Goal: Task Accomplishment & Management: Use online tool/utility

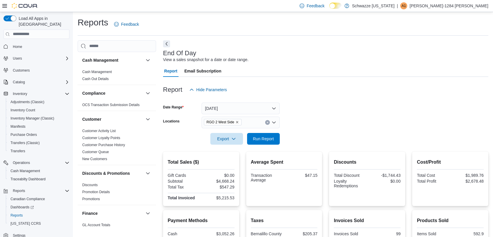
scroll to position [108, 0]
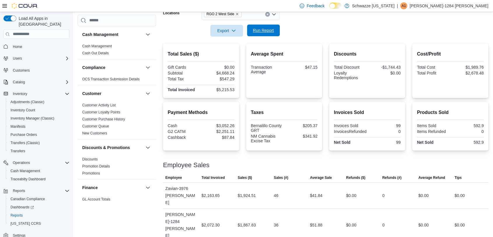
click at [271, 34] on span "Run Report" at bounding box center [264, 30] width 26 height 12
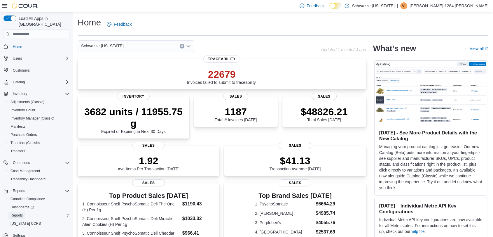
click at [20, 213] on span "Reports" at bounding box center [16, 215] width 12 height 5
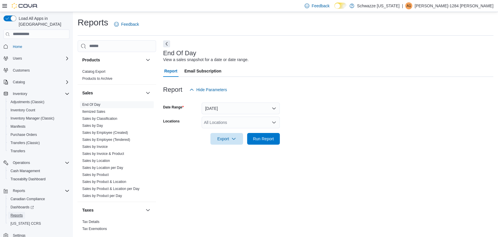
scroll to position [375, 0]
click at [100, 134] on span "Sales by Employee (Created)" at bounding box center [117, 131] width 74 height 7
click at [100, 140] on span "Sales by Employee (Tendered)" at bounding box center [106, 138] width 48 height 5
click at [98, 139] on link "Sales by Employee (Tendered)" at bounding box center [106, 138] width 48 height 4
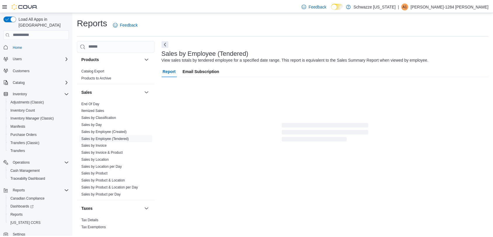
scroll to position [3, 0]
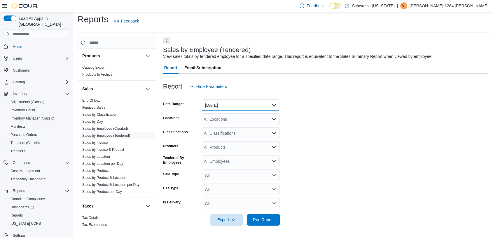
click at [231, 102] on button "Yesterday" at bounding box center [241, 105] width 78 height 12
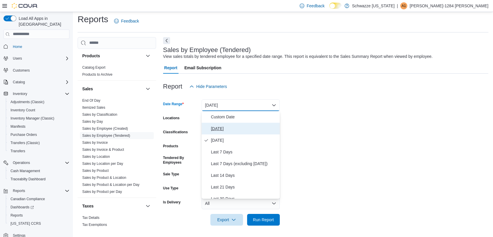
click at [222, 132] on button "Today" at bounding box center [241, 128] width 78 height 12
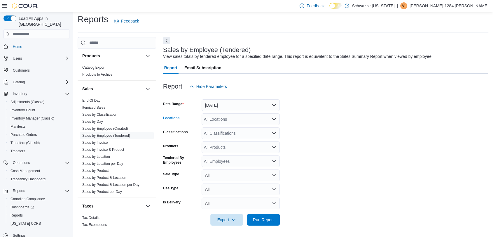
click at [231, 119] on div "All Locations" at bounding box center [241, 119] width 78 height 12
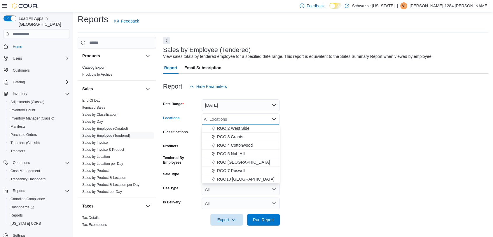
click at [232, 127] on span "RGO 2 West Side" at bounding box center [233, 128] width 32 height 6
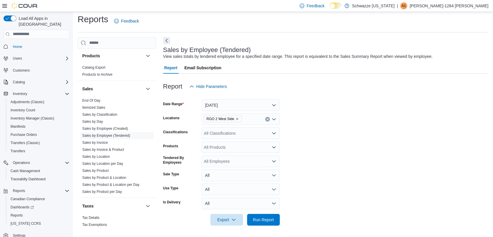
click at [309, 174] on form "Date Range Today Locations RGO 2 West Side Classifications All Classifications …" at bounding box center [325, 158] width 325 height 133
click at [271, 216] on span "Run Report" at bounding box center [264, 219] width 26 height 12
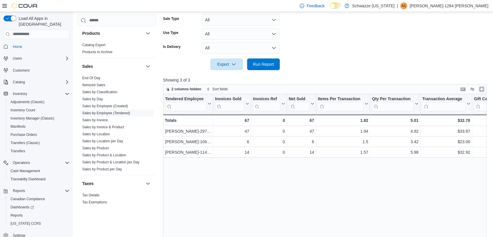
scroll to position [159, 0]
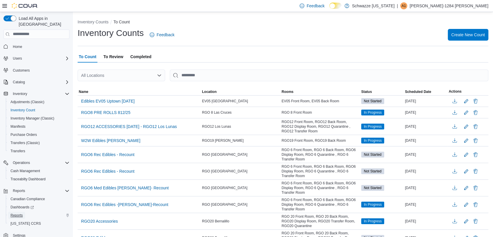
click at [21, 213] on span "Reports" at bounding box center [16, 215] width 12 height 5
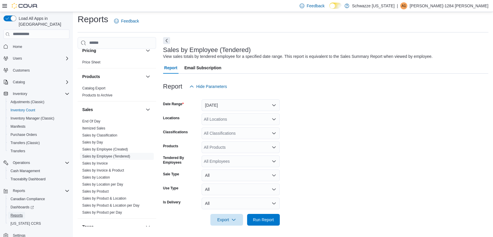
scroll to position [355, 0]
click at [99, 178] on span "Sales by Location" at bounding box center [117, 176] width 74 height 7
drag, startPoint x: 99, startPoint y: 176, endPoint x: 93, endPoint y: 175, distance: 5.3
click at [93, 175] on link "Sales by Location" at bounding box center [96, 176] width 28 height 4
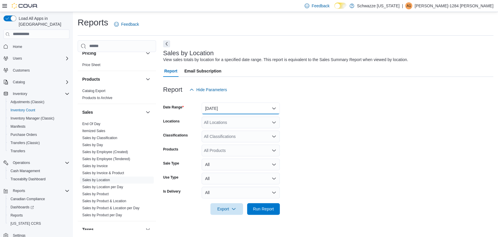
click at [220, 106] on button "Yesterday" at bounding box center [241, 108] width 78 height 12
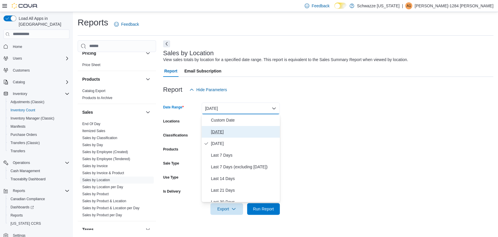
click at [216, 134] on span "Today" at bounding box center [244, 131] width 66 height 7
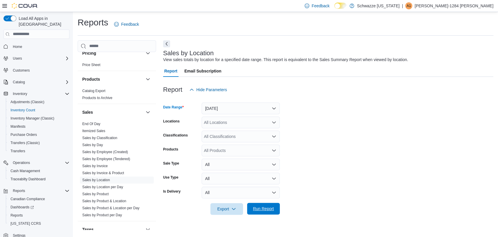
click at [257, 206] on span "Run Report" at bounding box center [263, 208] width 21 height 6
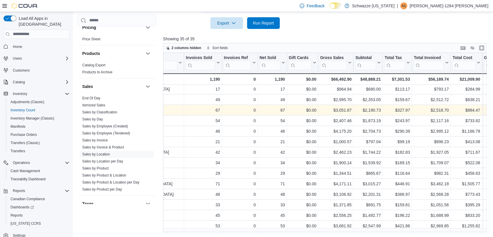
scroll to position [148, 0]
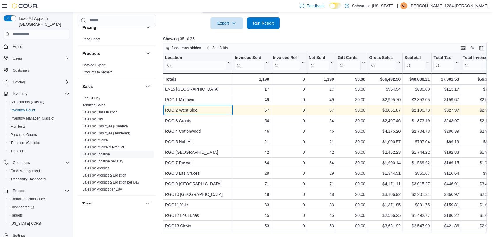
click at [182, 110] on div "RGO 2 West Side" at bounding box center [198, 109] width 66 height 7
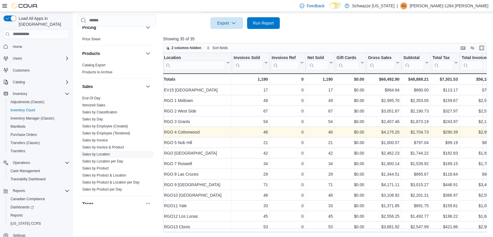
scroll to position [146, 1]
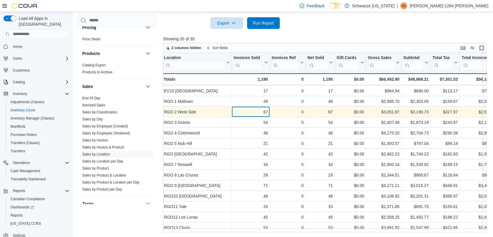
click at [266, 109] on div "67" at bounding box center [251, 111] width 34 height 7
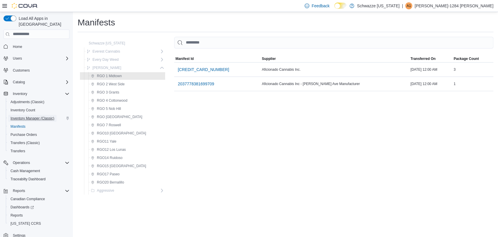
click at [16, 116] on span "Inventory Manager (Classic)" at bounding box center [32, 118] width 44 height 5
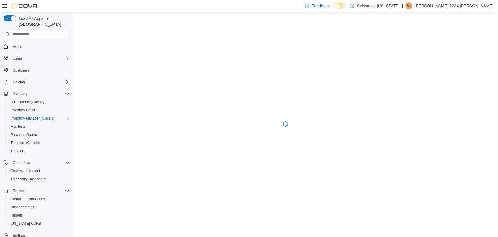
click at [475, 5] on p "[PERSON_NAME]-1284 [PERSON_NAME]" at bounding box center [453, 5] width 79 height 7
click at [457, 55] on span "Sign Out" at bounding box center [456, 56] width 16 height 6
